Goal: Information Seeking & Learning: Learn about a topic

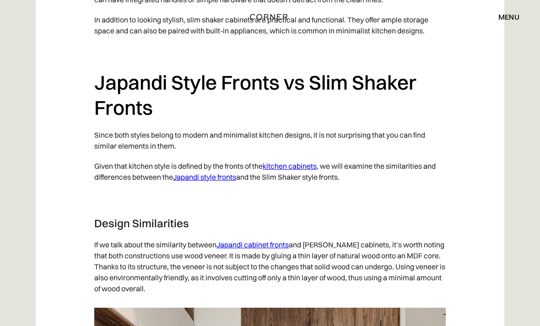
scroll to position [1608, 0]
click at [202, 179] on link "Japandi style fronts" at bounding box center [204, 177] width 63 height 9
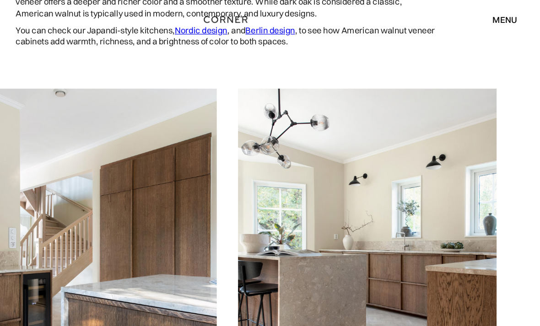
scroll to position [1752, 0]
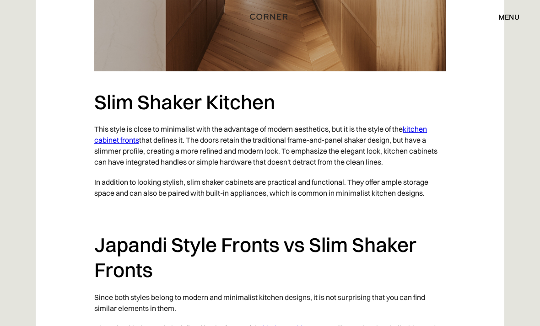
scroll to position [1446, 0]
click at [118, 140] on link "kitchen cabinet fronts" at bounding box center [260, 134] width 333 height 20
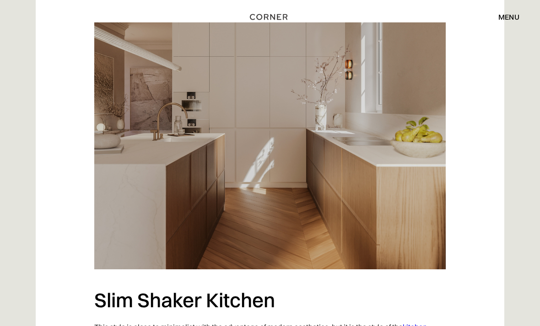
scroll to position [1247, 0]
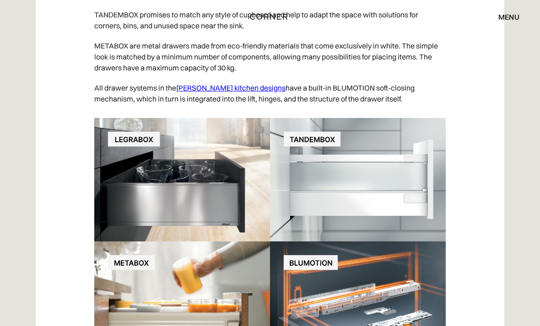
scroll to position [11227, 0]
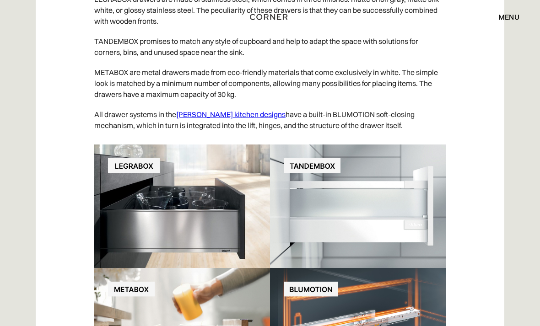
scroll to position [11207, 0]
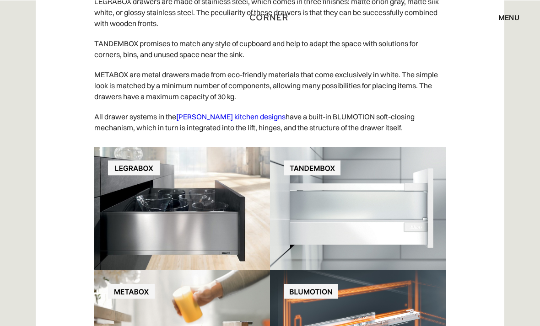
click at [296, 179] on img at bounding box center [269, 269] width 351 height 247
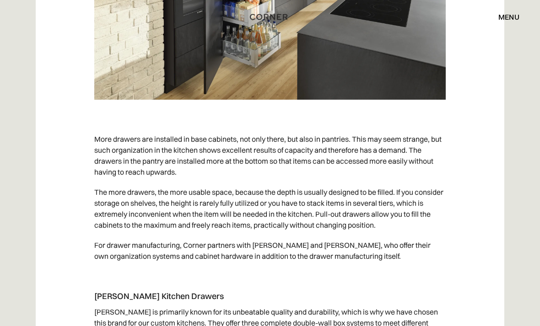
scroll to position [10818, 0]
